Goal: Information Seeking & Learning: Find specific fact

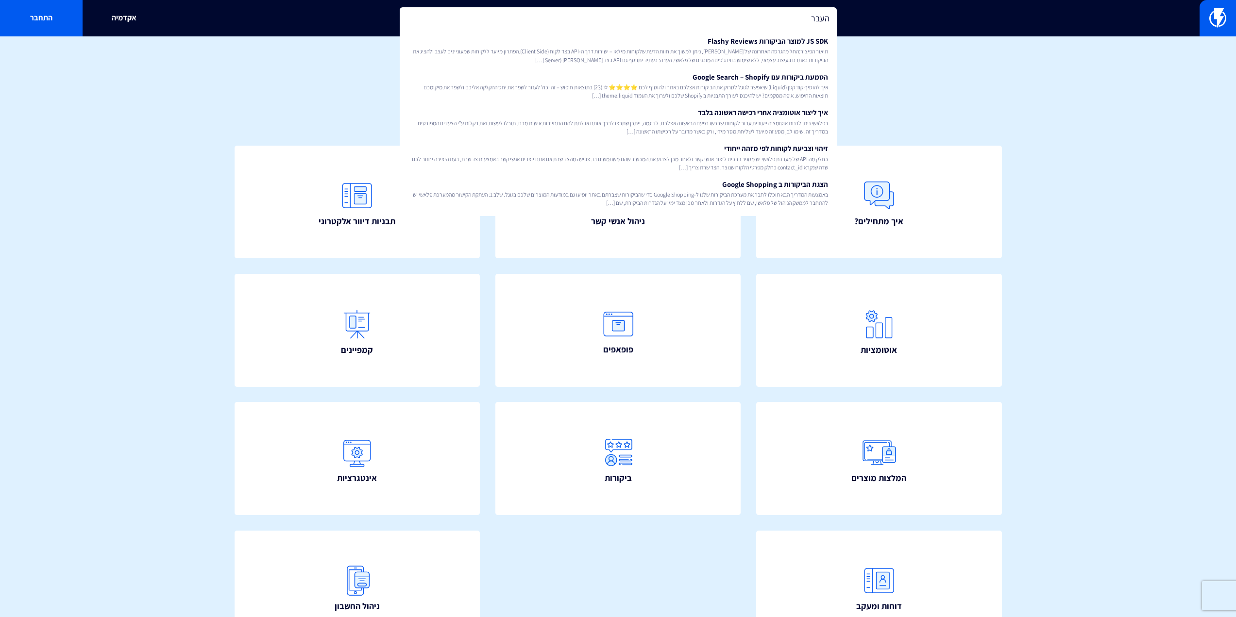
type input "העברה"
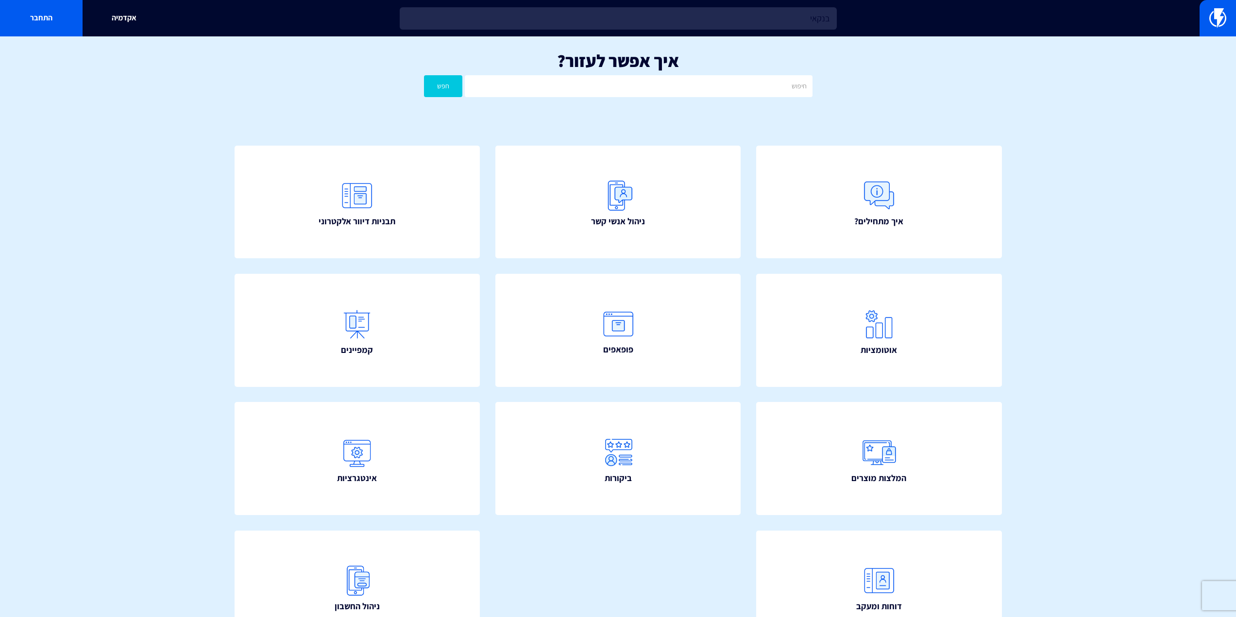
type input "בנקאית"
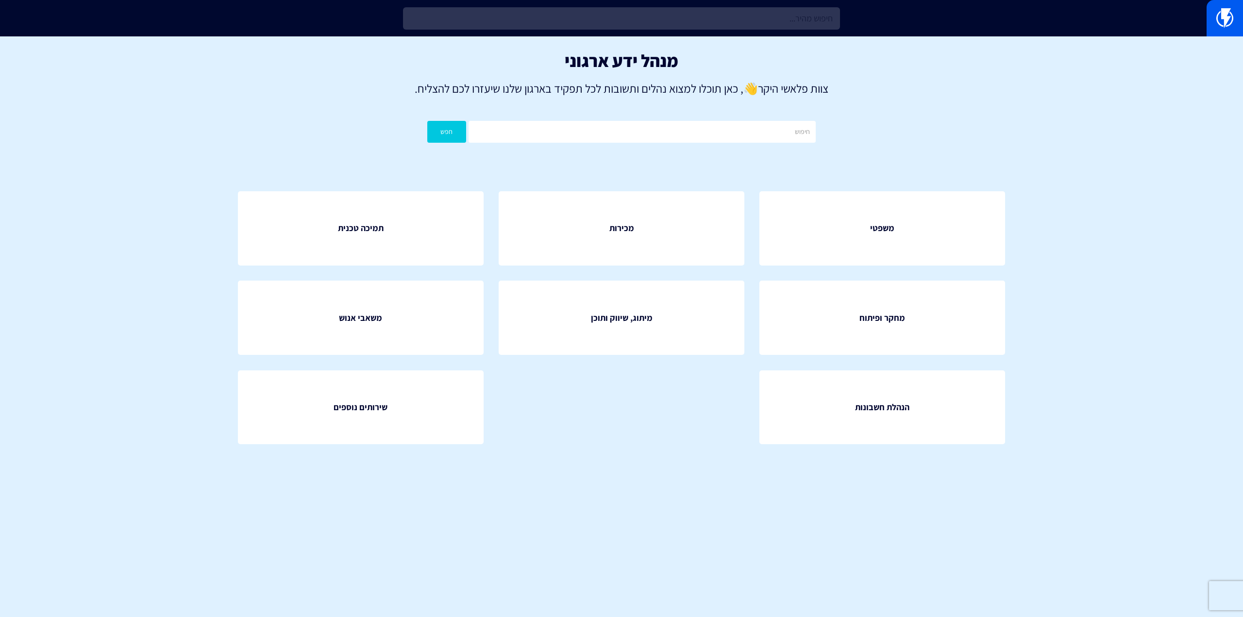
click at [440, 21] on input "text" at bounding box center [621, 18] width 437 height 22
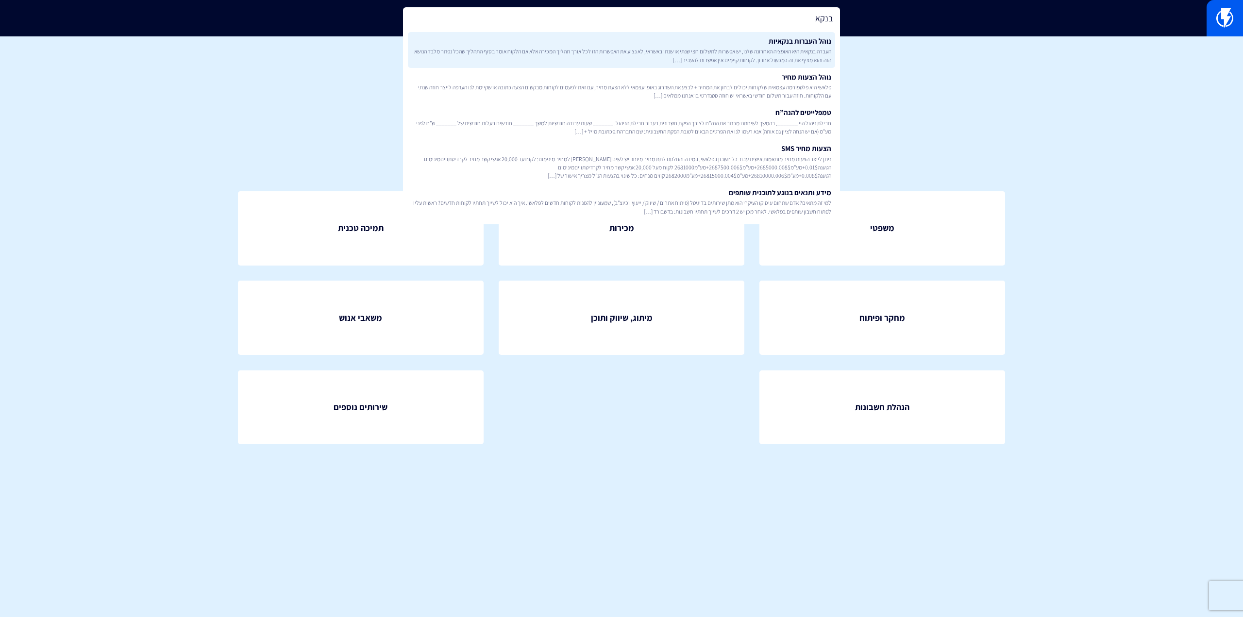
type input "בנקא"
click at [726, 51] on span "העברה בנקאית היא האופציה האחרונה שלנו, יש אפשרות לתשלום חצי שנתי או שנתי באשראי…" at bounding box center [622, 55] width 420 height 17
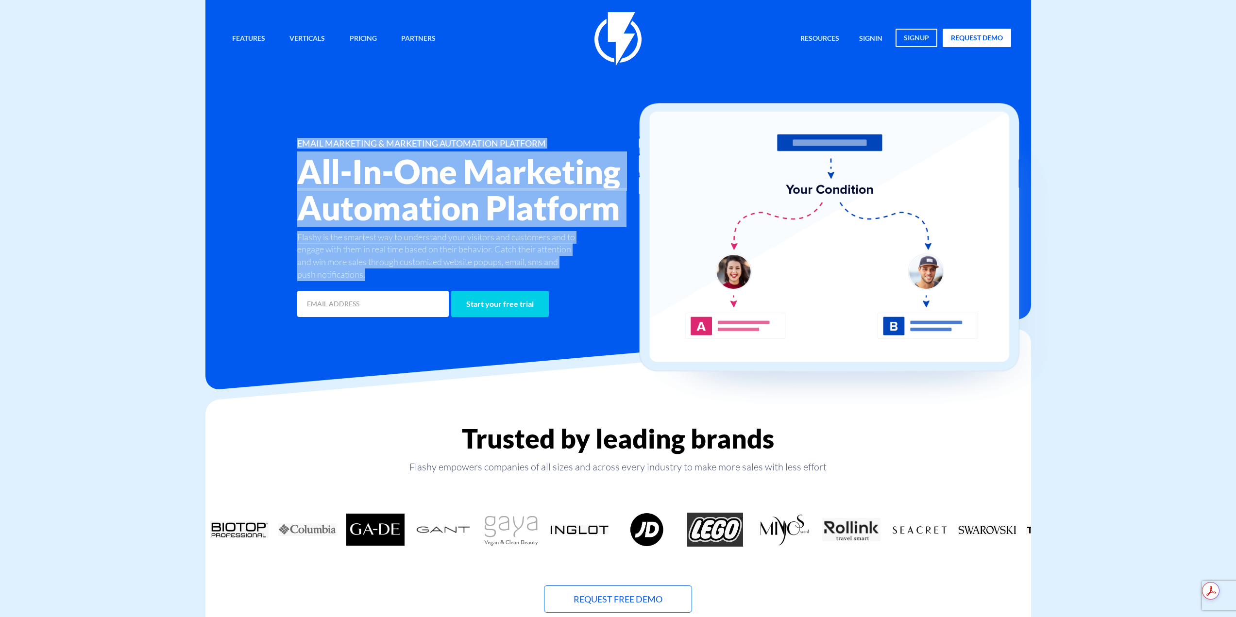
drag, startPoint x: 295, startPoint y: 139, endPoint x: 565, endPoint y: 271, distance: 300.9
click at [560, 270] on div "EMAIL MARKETING & MARKETING AUTOMATION PLATFORM All-In-One Marketing Automation…" at bounding box center [486, 229] width 393 height 180
click at [565, 271] on p "Flashy is the smartest way to understand your visitors and customers and to eng…" at bounding box center [437, 256] width 281 height 50
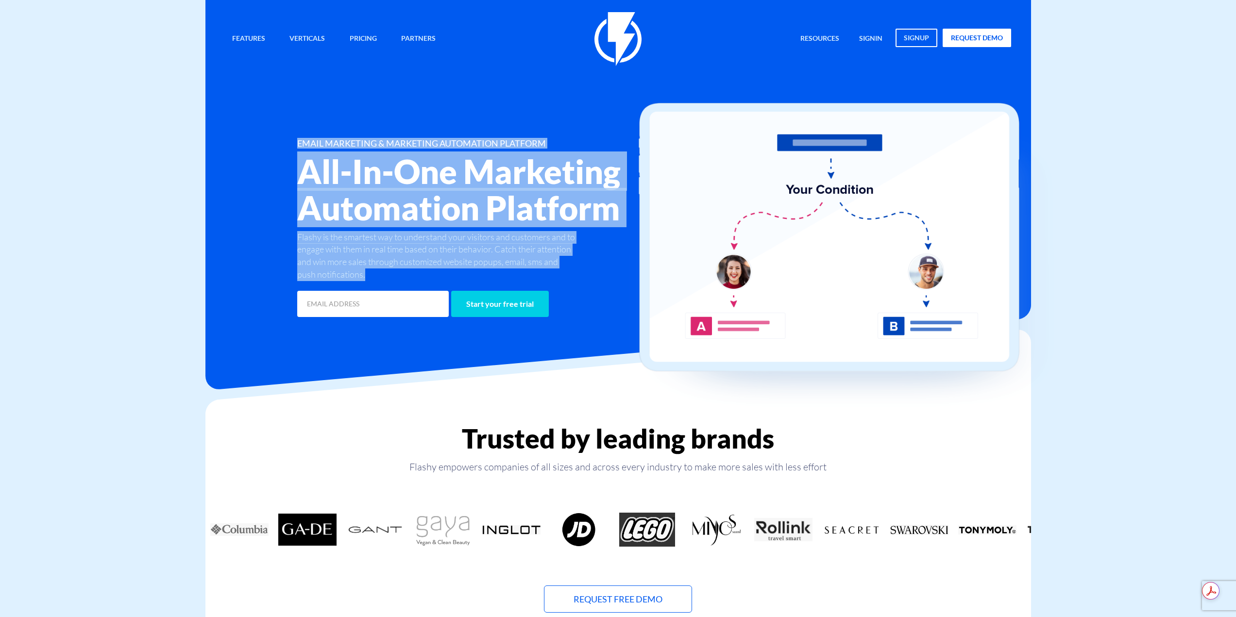
drag, startPoint x: 580, startPoint y: 276, endPoint x: 284, endPoint y: 114, distance: 337.8
click at [284, 114] on div "Features Marketing Automation Convert, Enagage And Retain Your Customers Email …" at bounding box center [618, 165] width 801 height 307
click at [284, 118] on div "Features Marketing Automation Convert, Enagage And Retain Your Customers Email …" at bounding box center [618, 165] width 801 height 307
